Goal: Information Seeking & Learning: Check status

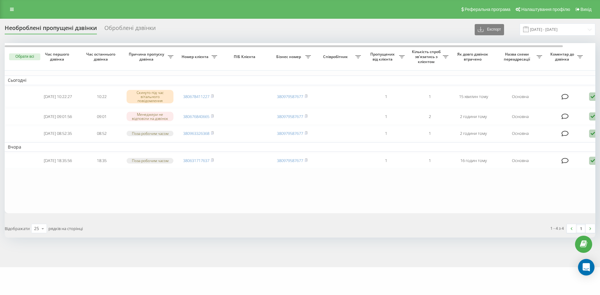
click at [589, 267] on icon "Open Intercom Messenger" at bounding box center [586, 267] width 8 height 8
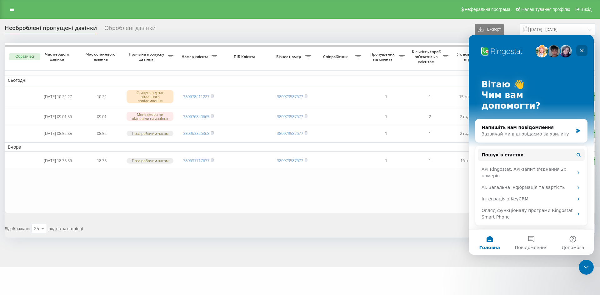
click at [582, 51] on icon "Закрити" at bounding box center [581, 50] width 3 height 3
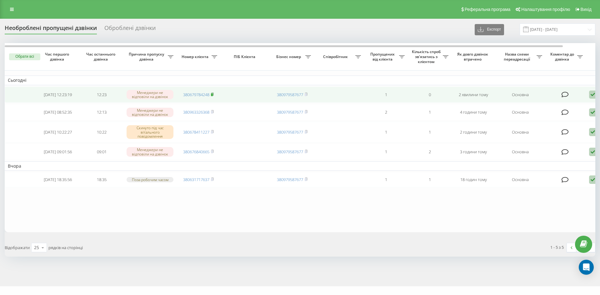
click at [213, 94] on icon at bounding box center [212, 95] width 3 height 4
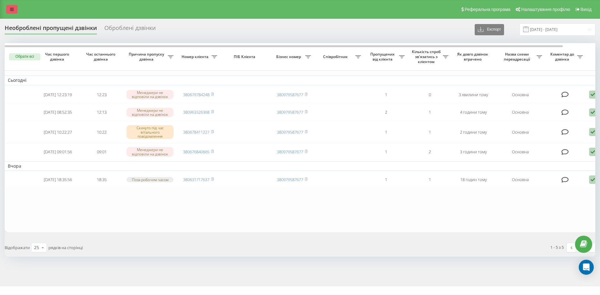
click at [15, 7] on link at bounding box center [11, 9] width 11 height 9
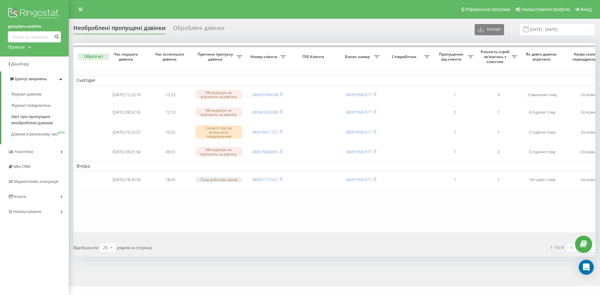
drag, startPoint x: 168, startPoint y: 237, endPoint x: 168, endPoint y: 234, distance: 3.2
click at [168, 233] on table "Сьогодні 2025-08-19 12:23:19 12:23 Менеджери не відповіли на дзвінок 3806797842…" at bounding box center [385, 137] width 625 height 189
click at [141, 28] on div "Необроблені пропущені дзвінки" at bounding box center [119, 30] width 92 height 10
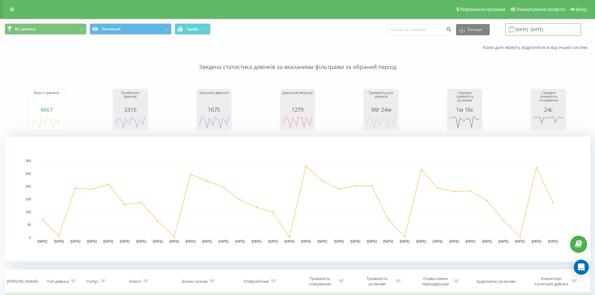
click at [540, 30] on input "19.07.2025 - 19.08.2025" at bounding box center [544, 29] width 76 height 12
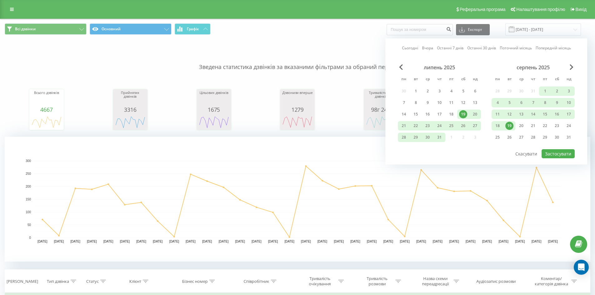
click at [510, 125] on div "19" at bounding box center [510, 126] width 8 height 8
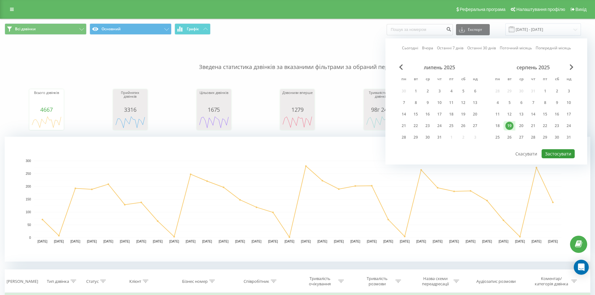
click at [555, 153] on button "Застосувати" at bounding box center [558, 153] width 33 height 9
type input "19.08.2025 - 19.08.2025"
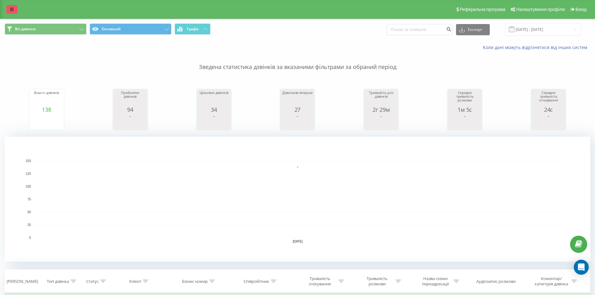
click at [10, 10] on icon at bounding box center [12, 9] width 4 height 4
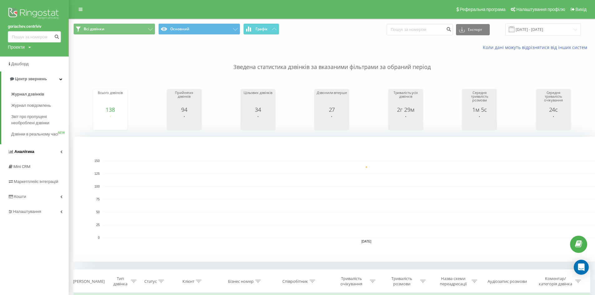
click at [62, 153] on icon at bounding box center [61, 151] width 2 height 3
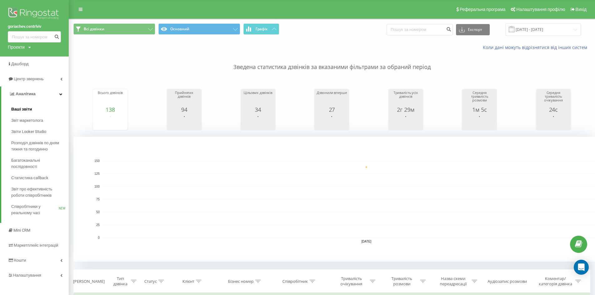
click at [26, 111] on span "Ваші звіти" at bounding box center [21, 109] width 21 height 6
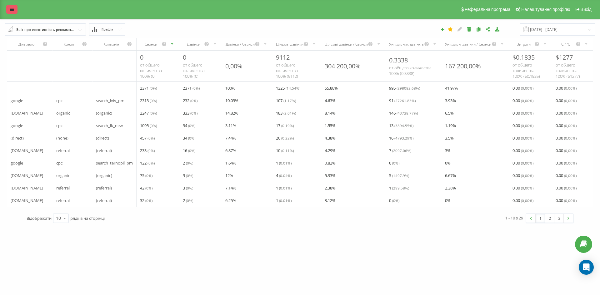
click at [9, 10] on link at bounding box center [11, 9] width 11 height 9
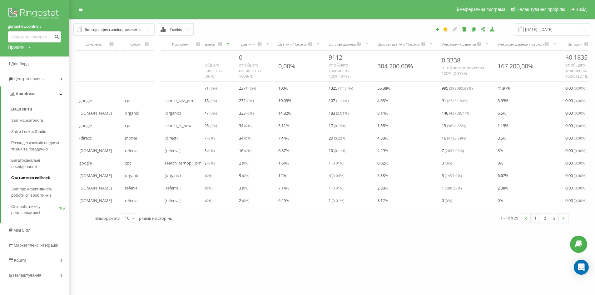
click at [35, 179] on span "Статистика callback" at bounding box center [30, 178] width 39 height 6
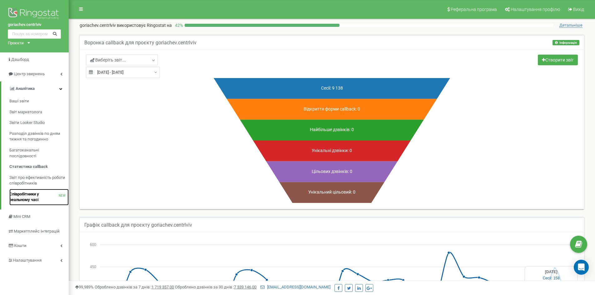
click at [27, 197] on span "Співробітники у реальному часі" at bounding box center [33, 198] width 49 height 12
click at [31, 178] on span "Звіт про ефективність роботи співробітників" at bounding box center [37, 181] width 56 height 12
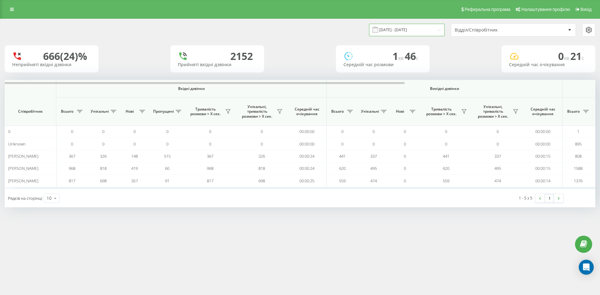
click at [425, 27] on input "[DATE] - [DATE]" at bounding box center [407, 30] width 76 height 12
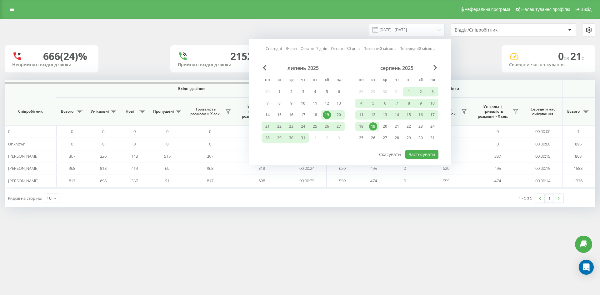
click at [371, 125] on div "19" at bounding box center [373, 127] width 8 height 8
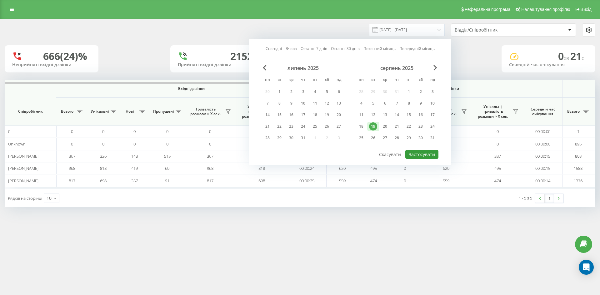
click at [417, 153] on button "Застосувати" at bounding box center [421, 154] width 33 height 9
type input "19.08.2025 - 19.08.2025"
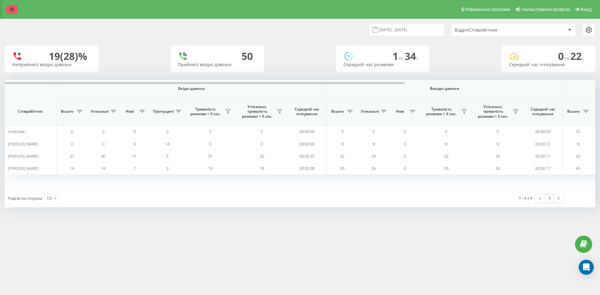
click at [11, 10] on icon at bounding box center [12, 9] width 4 height 4
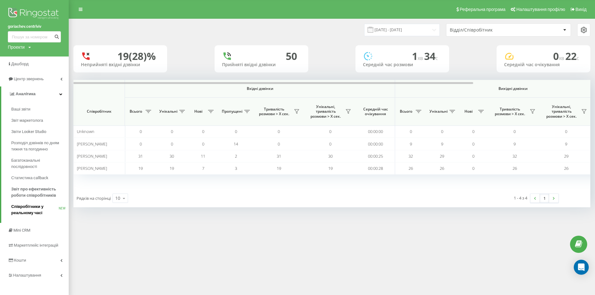
click at [25, 212] on span "Співробітники у реальному часі" at bounding box center [35, 210] width 48 height 13
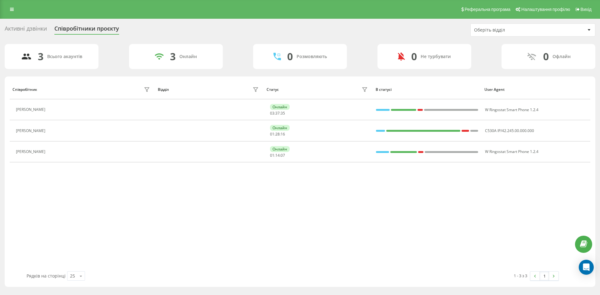
click at [21, 26] on div "Активні дзвінки" at bounding box center [26, 30] width 42 height 10
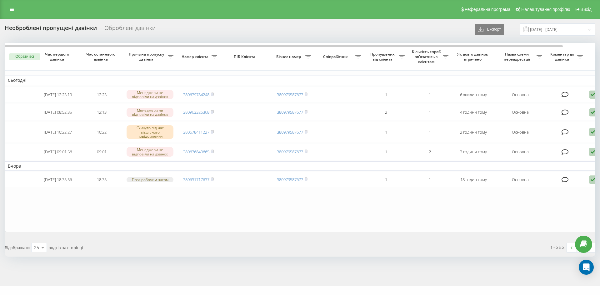
click at [14, 5] on div "Реферальна програма Налаштування профілю Вихід" at bounding box center [300, 9] width 600 height 19
click at [16, 12] on link at bounding box center [11, 9] width 11 height 9
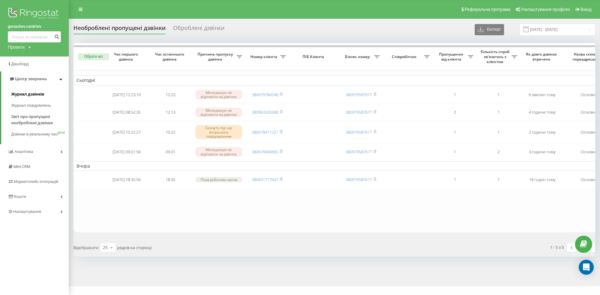
click at [36, 97] on span "Журнал дзвінків" at bounding box center [27, 94] width 33 height 6
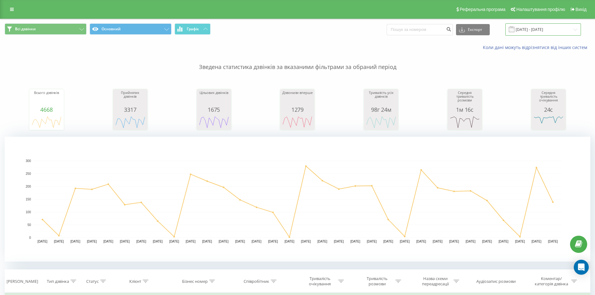
click at [531, 29] on input "[DATE] - [DATE]" at bounding box center [544, 29] width 76 height 12
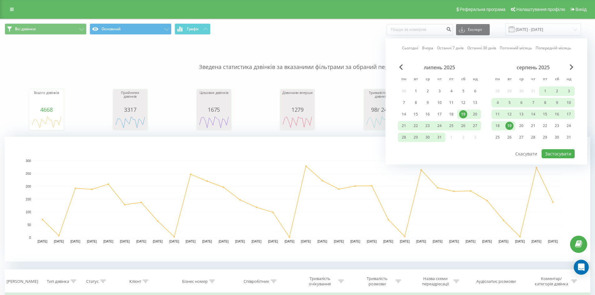
click at [413, 47] on link "Сьогодні" at bounding box center [410, 48] width 16 height 6
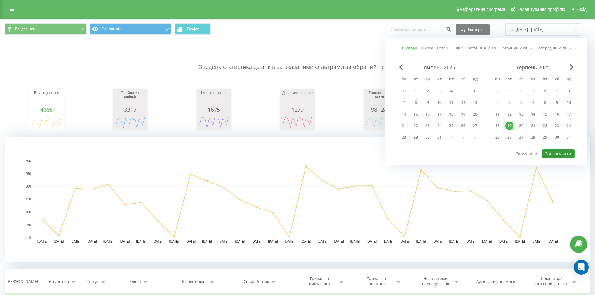
click at [557, 153] on button "Застосувати" at bounding box center [558, 153] width 33 height 9
type input "19.08.2025 - 19.08.2025"
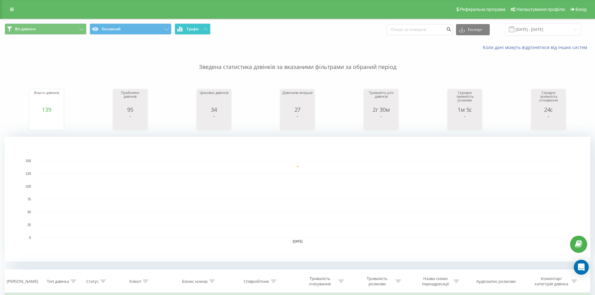
click at [186, 33] on button "Графік" at bounding box center [193, 28] width 36 height 11
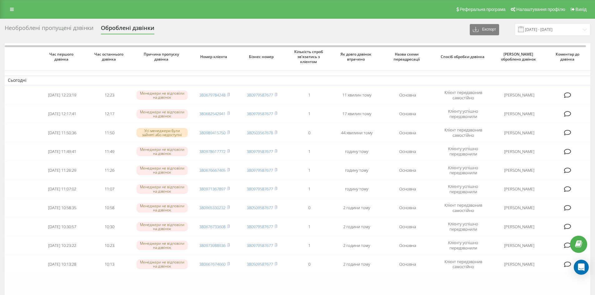
click at [57, 27] on div "Необроблені пропущені дзвінки" at bounding box center [49, 30] width 89 height 10
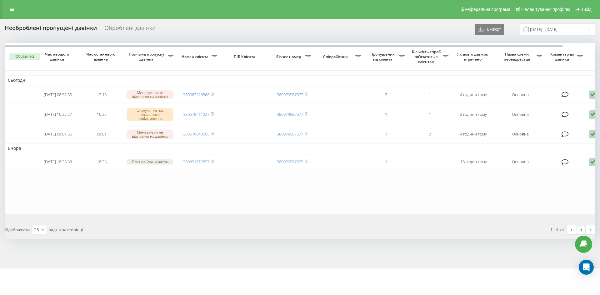
click at [113, 28] on div "Оброблені дзвінки" at bounding box center [129, 30] width 51 height 10
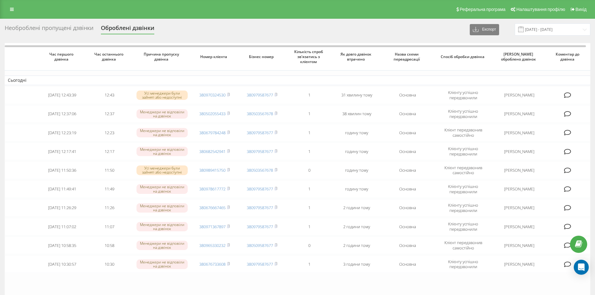
click at [35, 28] on div "Необроблені пропущені дзвінки" at bounding box center [49, 30] width 89 height 10
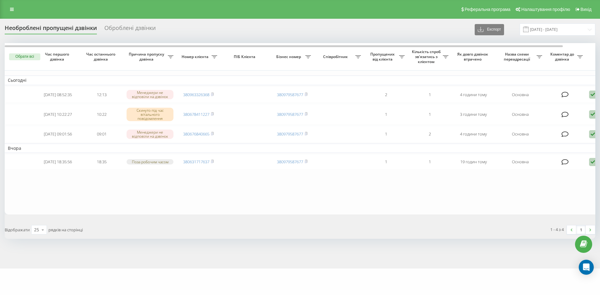
click at [127, 23] on div "Необроблені пропущені дзвінки Оброблені дзвінки Експорт .csv .xlsx [DATE] - [DA…" at bounding box center [300, 144] width 600 height 250
click at [127, 26] on div "Оброблені дзвінки" at bounding box center [129, 30] width 51 height 10
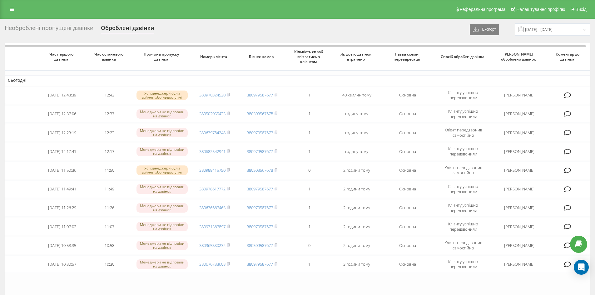
click at [60, 21] on div "Необроблені пропущені дзвінки Оброблені дзвінки Експорт .csv .xlsx 19.07.2025 -…" at bounding box center [297, 196] width 595 height 354
click at [58, 23] on div "Необроблені пропущені дзвінки Оброблені дзвінки Експорт .csv .xlsx 19.07.2025 -…" at bounding box center [297, 196] width 595 height 354
click at [58, 28] on div "Необроблені пропущені дзвінки" at bounding box center [49, 30] width 89 height 10
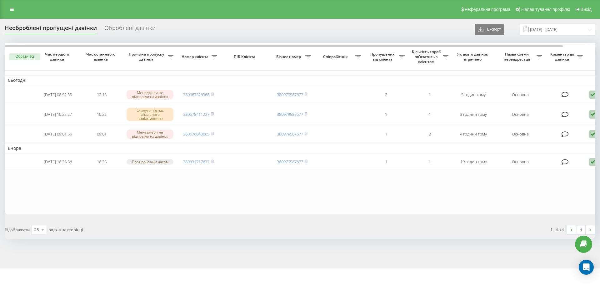
click at [128, 31] on div "Оброблені дзвінки" at bounding box center [129, 30] width 51 height 10
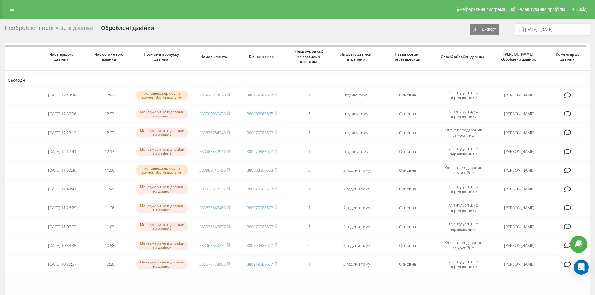
click at [64, 30] on div "Необроблені пропущені дзвінки" at bounding box center [49, 30] width 89 height 10
